Goal: Task Accomplishment & Management: Manage account settings

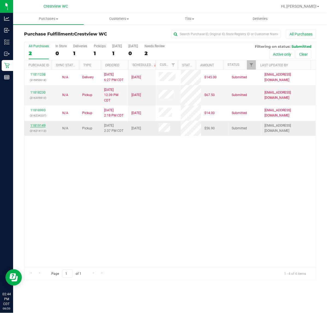
click at [41, 124] on link "11819149" at bounding box center [37, 126] width 15 height 4
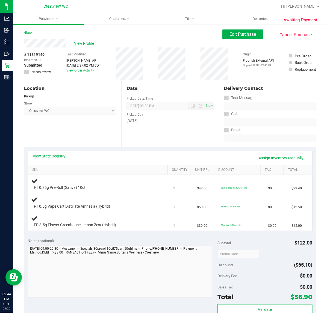
click at [74, 127] on div "Location Pickup Store Crestview WC Select Store [PERSON_NAME][GEOGRAPHIC_DATA] …" at bounding box center [72, 113] width 97 height 67
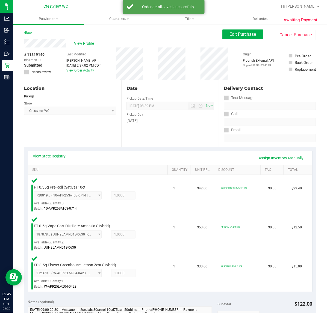
scroll to position [205, 0]
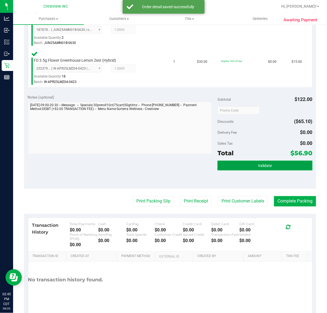
click at [248, 164] on button "Validate" at bounding box center [264, 166] width 95 height 10
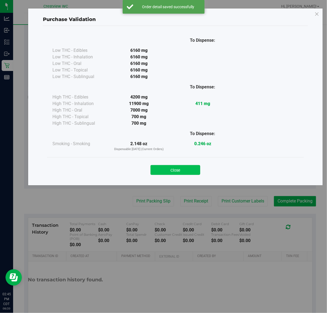
click at [193, 169] on button "Close" at bounding box center [175, 170] width 50 height 10
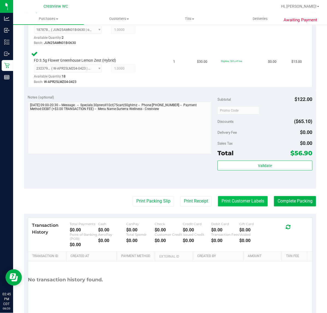
click at [256, 199] on button "Print Customer Labels" at bounding box center [243, 201] width 50 height 10
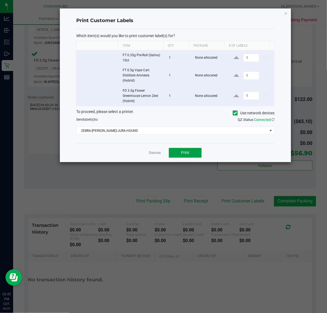
click at [173, 149] on button "Print" at bounding box center [185, 153] width 33 height 10
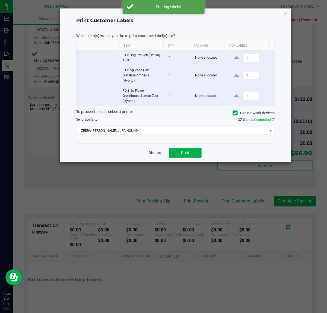
click at [159, 152] on link "Dismiss" at bounding box center [155, 153] width 12 height 5
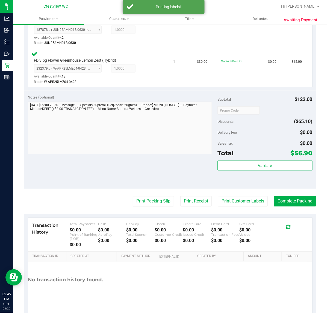
click at [285, 192] on purchase-details "Back Edit Purchase Cancel Purchase View Profile # 11819149 BioTrack ID: - Submi…" at bounding box center [170, 72] width 292 height 495
click at [285, 198] on button "Complete Packing" at bounding box center [295, 201] width 42 height 10
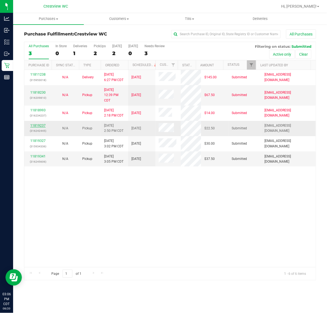
click at [38, 124] on link "11819237" at bounding box center [37, 126] width 15 height 4
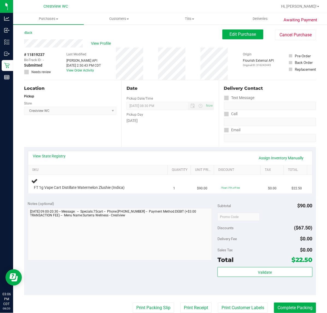
click at [74, 134] on div "Location Pickup Store Crestview WC Select Store [PERSON_NAME][GEOGRAPHIC_DATA] …" at bounding box center [72, 113] width 97 height 67
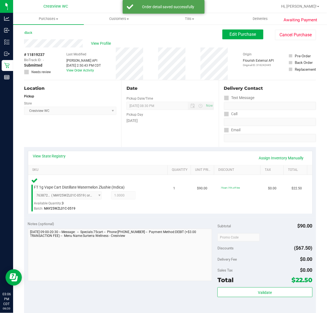
scroll to position [98, 0]
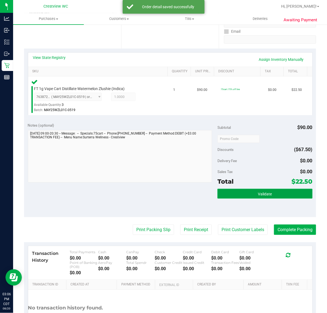
click at [258, 189] on button "Validate" at bounding box center [264, 194] width 95 height 10
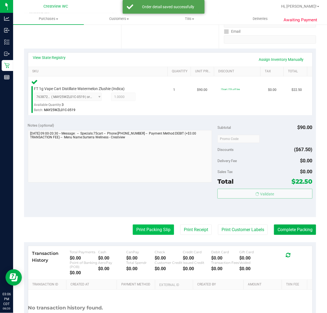
click at [157, 226] on button "Print Packing Slip" at bounding box center [153, 230] width 41 height 10
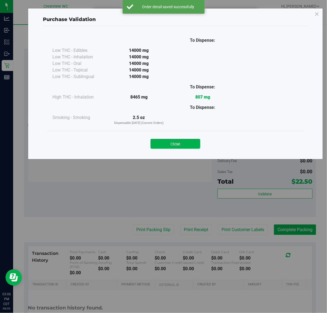
click at [184, 104] on div "To Dispense:" at bounding box center [202, 107] width 64 height 7
click at [176, 148] on button "Close" at bounding box center [175, 144] width 50 height 10
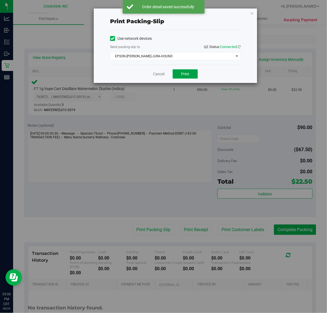
click at [189, 78] on button "Print" at bounding box center [184, 73] width 25 height 9
click at [160, 76] on link "Cancel" at bounding box center [158, 74] width 11 height 6
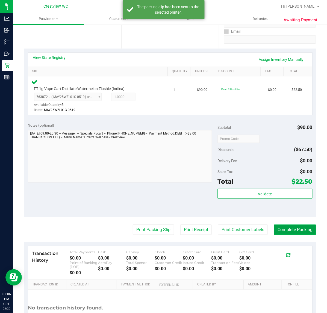
click at [291, 225] on button "Complete Packing" at bounding box center [295, 230] width 42 height 10
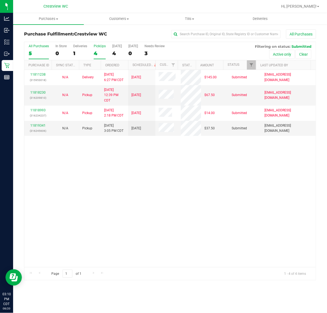
click at [100, 51] on div "4" at bounding box center [100, 53] width 12 height 6
click at [0, 0] on input "PickUps 4" at bounding box center [0, 0] width 0 height 0
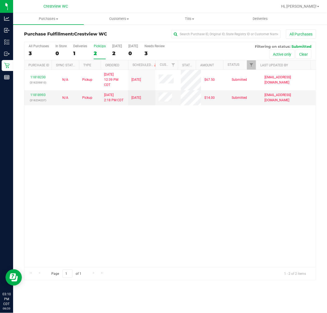
click at [118, 219] on div "11818230 (316209810) N/A Pickup [DATE] 12:39 PM CDT 8/20/2025 $67.50 Submitted …" at bounding box center [169, 168] width 291 height 197
